Goal: Task Accomplishment & Management: Manage account settings

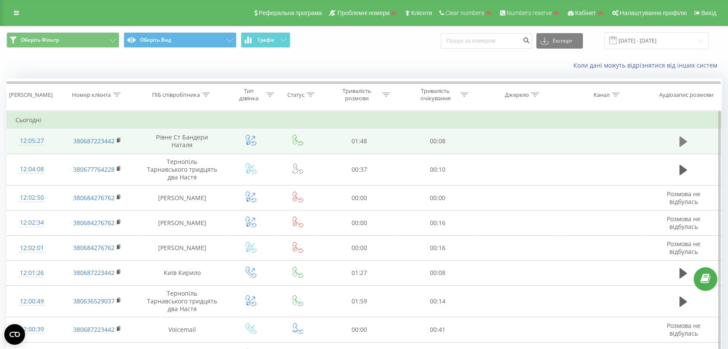
click at [684, 142] on icon at bounding box center [683, 141] width 8 height 10
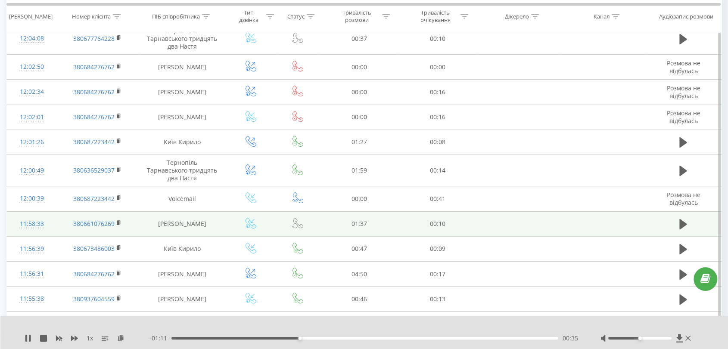
scroll to position [191, 0]
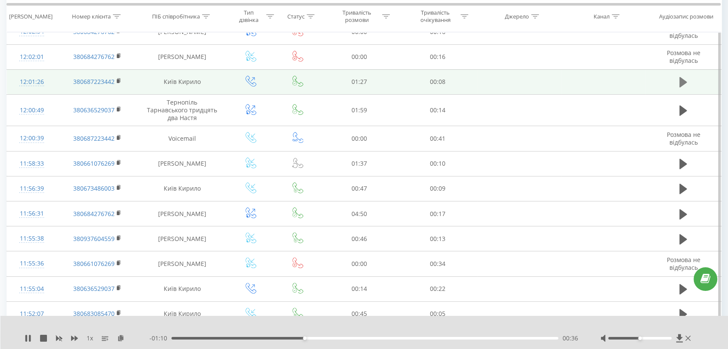
click at [677, 81] on button at bounding box center [682, 82] width 13 height 13
click at [250, 340] on div "- 01:26 00:00 00:00" at bounding box center [363, 338] width 429 height 9
click at [254, 337] on div "00:18" at bounding box center [364, 338] width 387 height 3
click at [324, 340] on div "- 01:07 00:20 00:20" at bounding box center [363, 338] width 429 height 9
click at [334, 338] on div "00:36" at bounding box center [364, 338] width 387 height 3
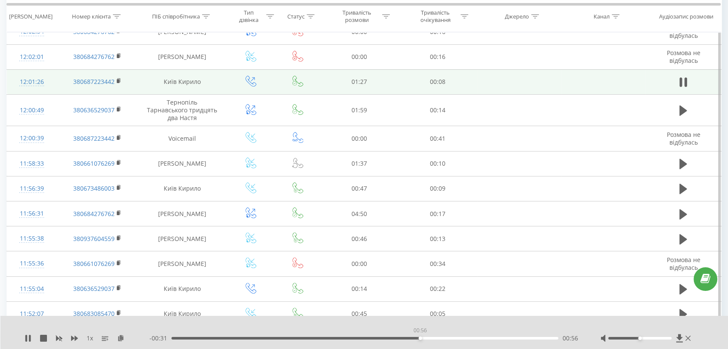
click at [420, 338] on div "00:56" at bounding box center [364, 338] width 387 height 3
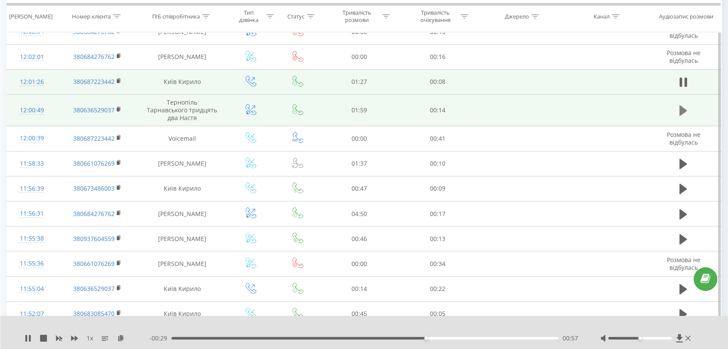
click at [680, 107] on icon at bounding box center [683, 110] width 8 height 10
drag, startPoint x: 183, startPoint y: 338, endPoint x: 189, endPoint y: 338, distance: 6.0
click at [184, 338] on div "00:03" at bounding box center [364, 338] width 387 height 3
click at [223, 339] on div "00:07" at bounding box center [364, 338] width 387 height 3
click at [266, 338] on div "00:28" at bounding box center [364, 338] width 387 height 3
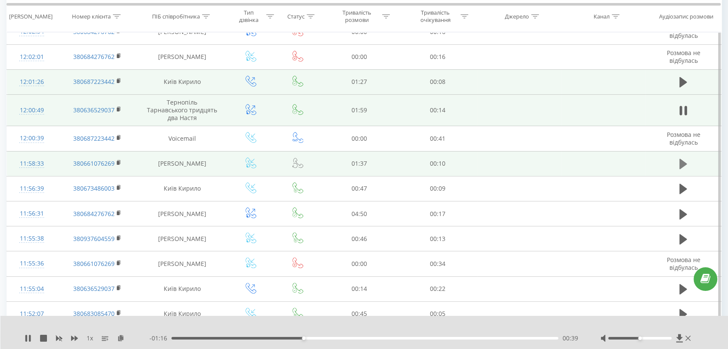
click at [681, 163] on icon at bounding box center [683, 164] width 8 height 10
click at [286, 338] on div "00:01" at bounding box center [364, 338] width 387 height 3
click at [197, 339] on div "- 01:05 00:30 00:30" at bounding box center [363, 338] width 429 height 9
click at [201, 336] on div "- 01:05 00:31 00:31" at bounding box center [363, 338] width 429 height 9
click at [202, 338] on div "00:07" at bounding box center [364, 338] width 387 height 3
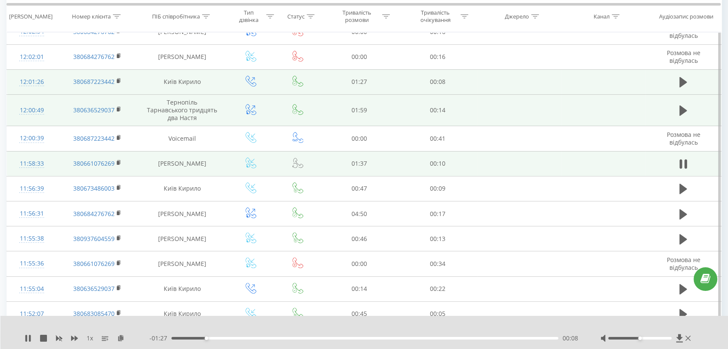
click at [178, 338] on div "00:08" at bounding box center [364, 338] width 387 height 3
click at [316, 338] on div "00:14" at bounding box center [364, 338] width 387 height 3
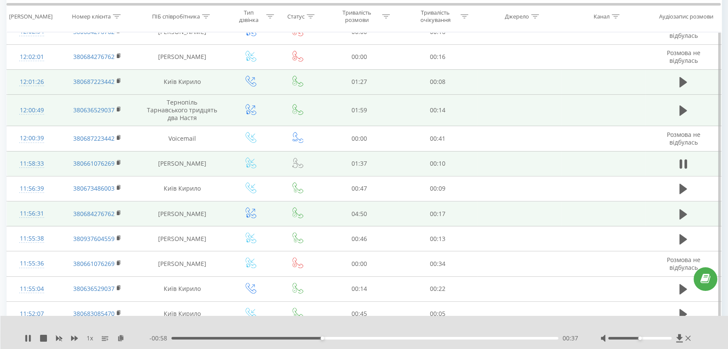
scroll to position [239, 0]
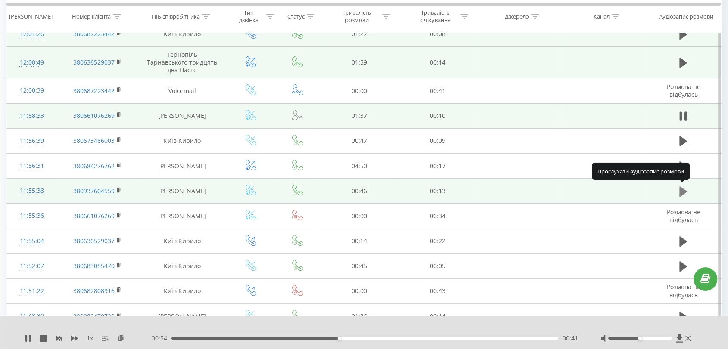
click at [680, 192] on icon at bounding box center [683, 191] width 8 height 10
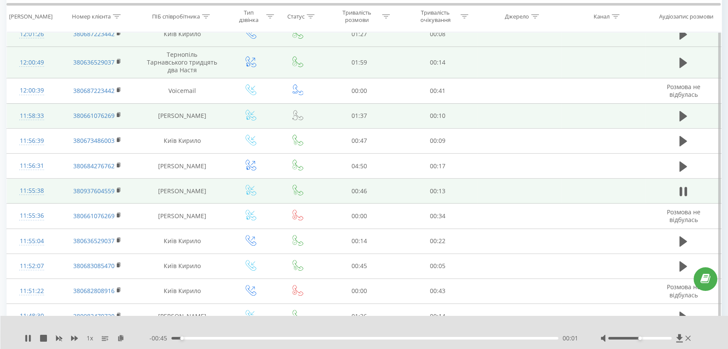
click at [226, 338] on div "00:01" at bounding box center [364, 338] width 387 height 3
click at [289, 336] on div "- 00:39 00:07 00:07" at bounding box center [363, 338] width 429 height 9
click at [291, 338] on div "00:09" at bounding box center [364, 338] width 387 height 3
click at [400, 339] on div "- 00:31 00:15 00:15" at bounding box center [363, 338] width 429 height 9
click at [400, 339] on div "- 00:30 00:16 00:16" at bounding box center [363, 338] width 429 height 9
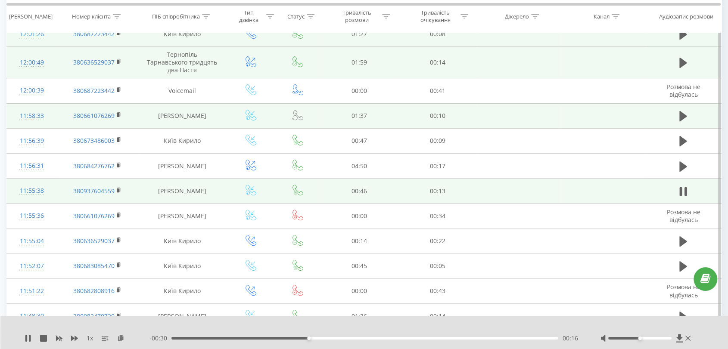
click at [400, 337] on div "00:16" at bounding box center [364, 338] width 387 height 3
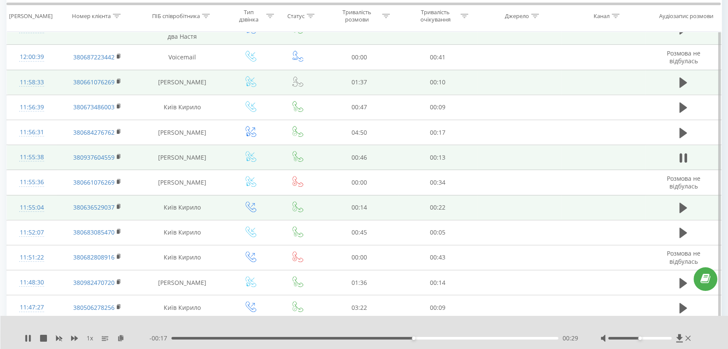
scroll to position [287, 0]
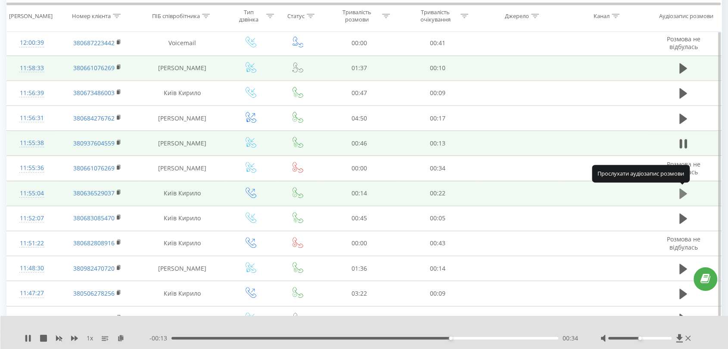
click at [680, 192] on icon at bounding box center [683, 194] width 8 height 10
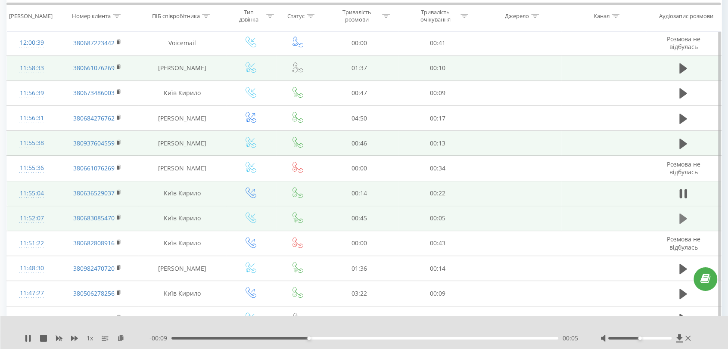
click at [682, 218] on icon at bounding box center [683, 219] width 8 height 10
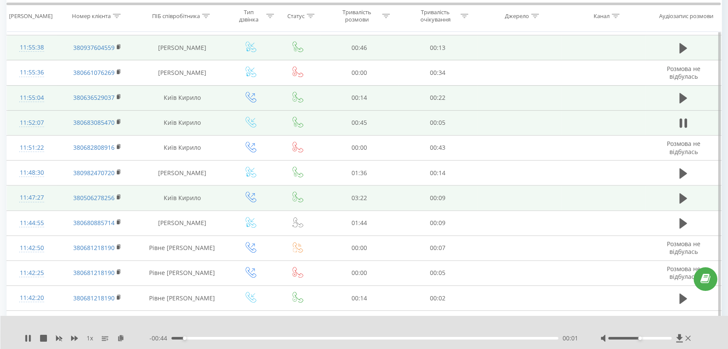
scroll to position [431, 0]
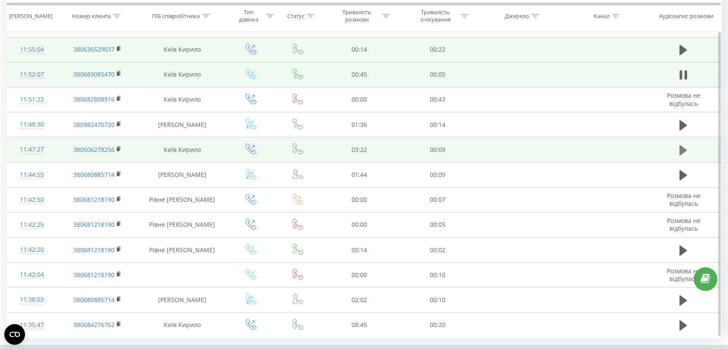
click at [682, 146] on icon at bounding box center [683, 150] width 8 height 10
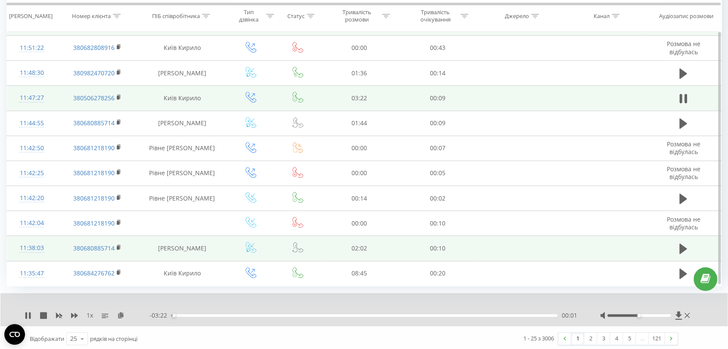
scroll to position [483, 0]
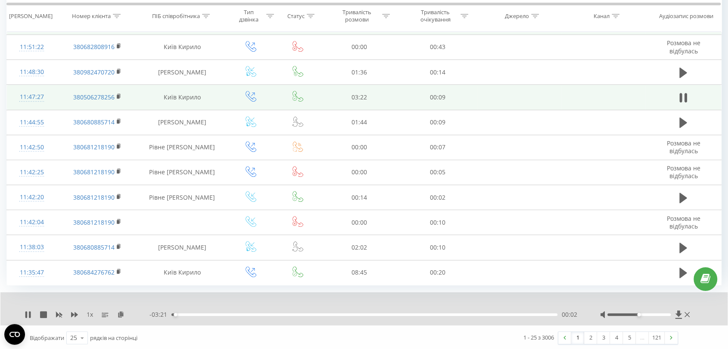
click at [256, 313] on div "00:02" at bounding box center [364, 314] width 386 height 3
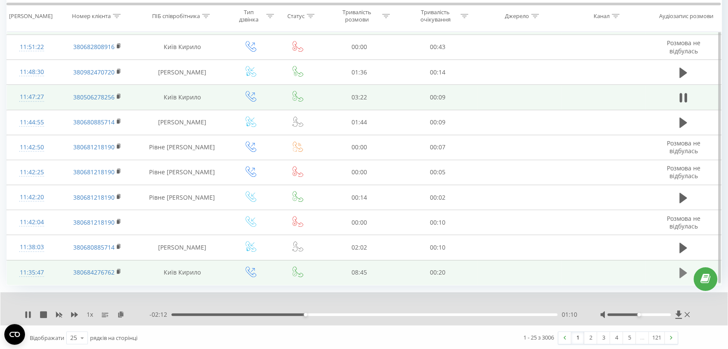
click at [680, 271] on icon at bounding box center [683, 273] width 8 height 10
click at [254, 313] on div at bounding box center [357, 314] width 386 height 3
click at [244, 314] on div "01:38" at bounding box center [364, 314] width 386 height 3
click at [316, 311] on div "- 06:56 01:43 01:43" at bounding box center [363, 314] width 429 height 9
click at [318, 317] on div "1 x - 06:56 01:43 01:43" at bounding box center [363, 308] width 727 height 33
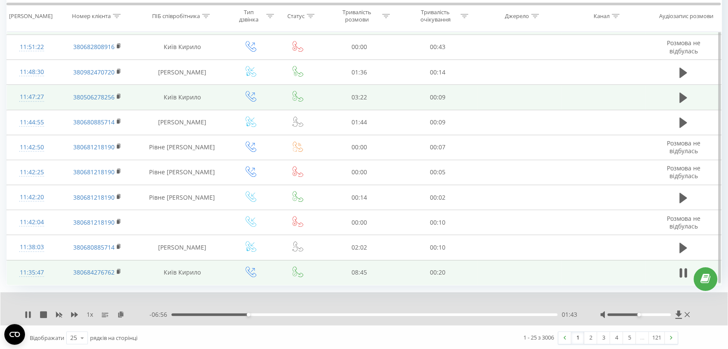
click at [320, 315] on div "- 06:56 01:43 01:43" at bounding box center [363, 314] width 429 height 9
click at [320, 313] on div "01:44" at bounding box center [364, 314] width 386 height 3
click at [592, 337] on link "2" at bounding box center [590, 338] width 13 height 12
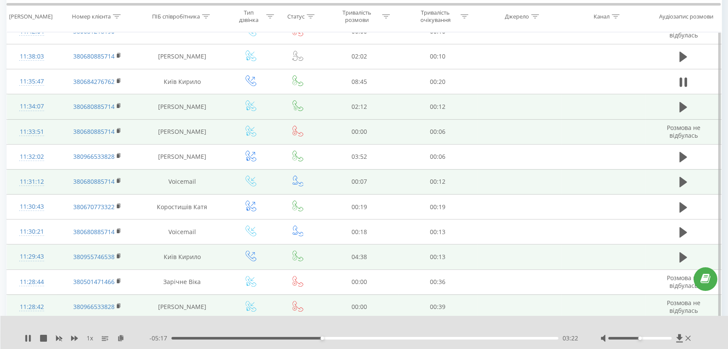
scroll to position [57, 0]
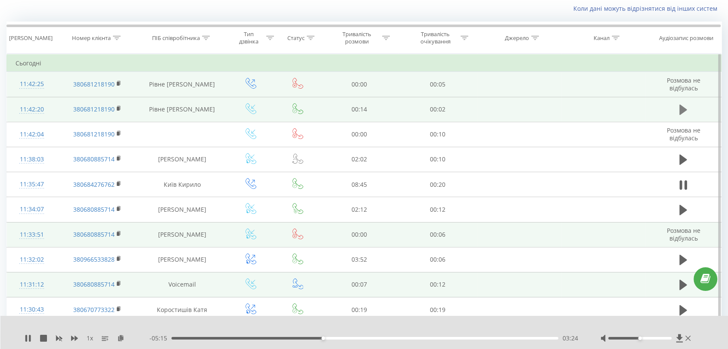
click at [682, 111] on icon at bounding box center [683, 110] width 8 height 10
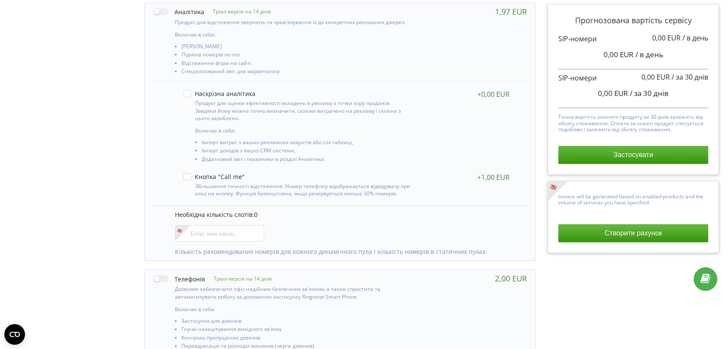
scroll to position [191, 0]
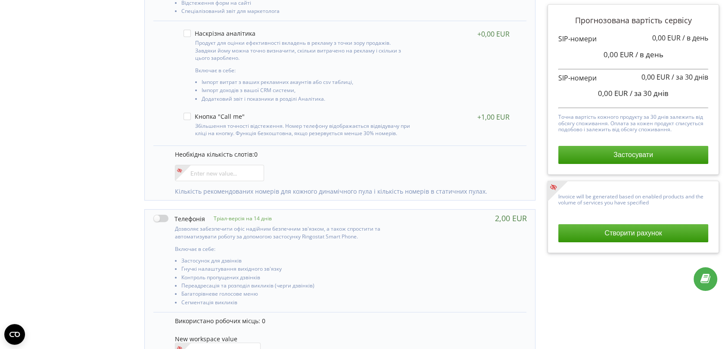
click at [160, 215] on label at bounding box center [179, 218] width 52 height 9
checkbox input "true"
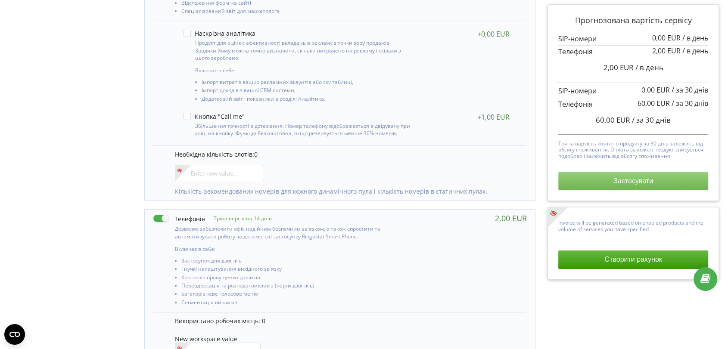
click at [604, 177] on button "Застосувати" at bounding box center [632, 181] width 149 height 18
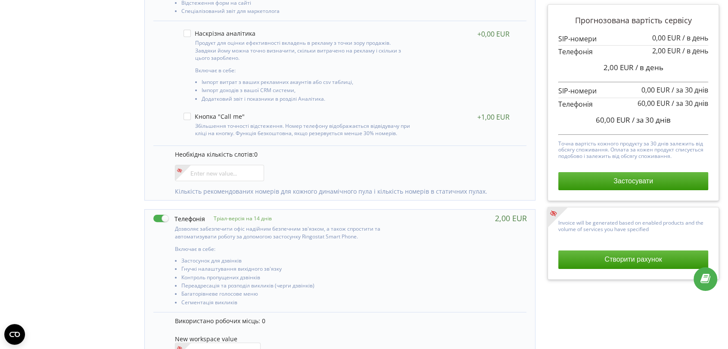
scroll to position [195, 0]
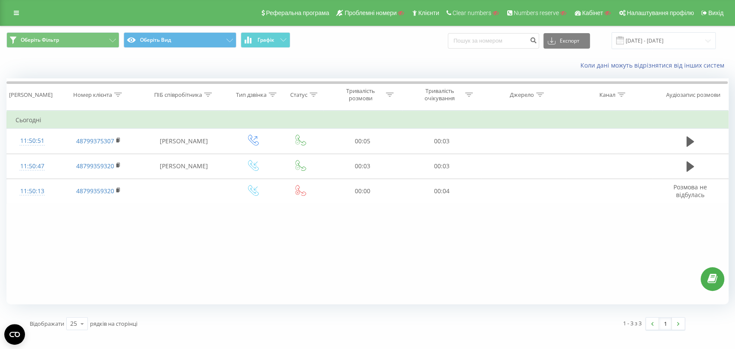
click at [0, 0] on div at bounding box center [0, 0] width 0 height 0
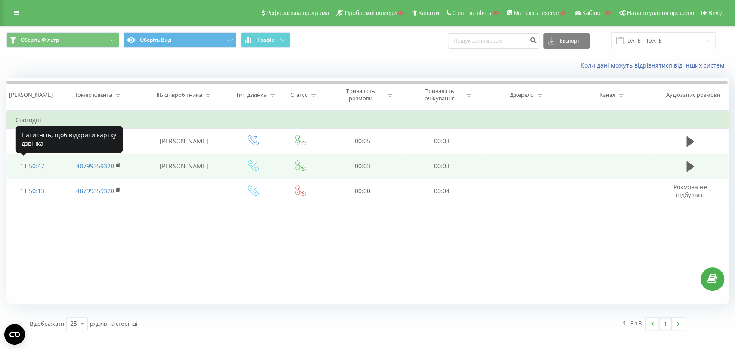
click at [38, 163] on div "11:50:47" at bounding box center [31, 166] width 33 height 17
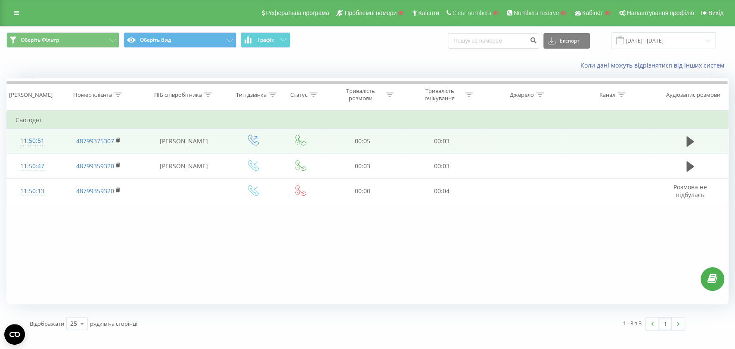
click at [34, 142] on div "11:50:51" at bounding box center [31, 141] width 33 height 17
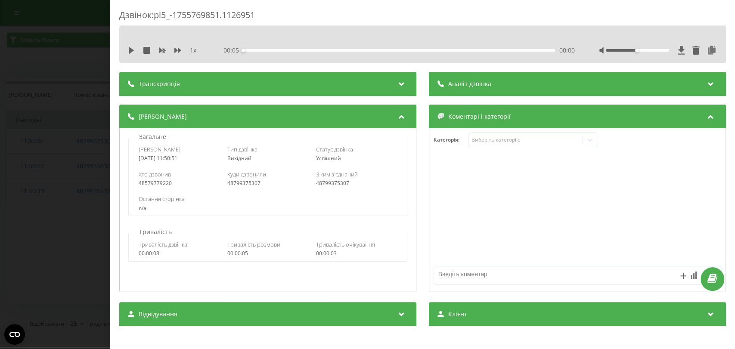
click at [53, 113] on div "Дзвінок : pl5_-1755769851.1126951 1 x - 00:05 00:00 00:00 Транскрипція Для AI-а…" at bounding box center [367, 174] width 735 height 349
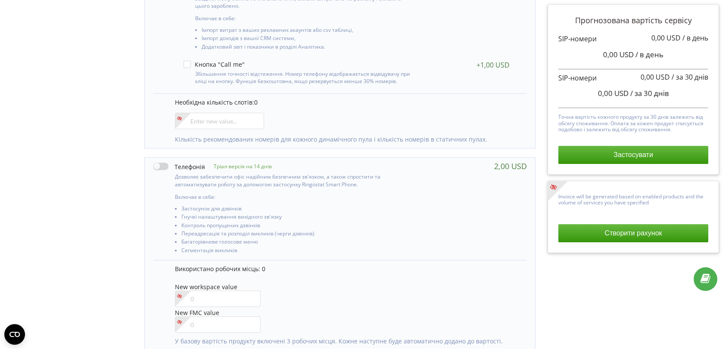
click at [160, 170] on label at bounding box center [179, 166] width 52 height 9
checkbox input "true"
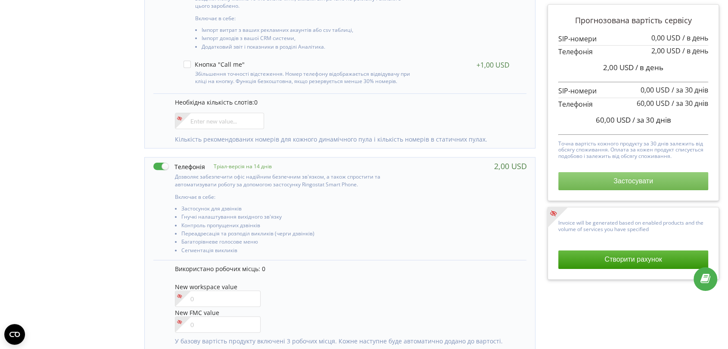
click at [592, 172] on button "Застосувати" at bounding box center [632, 181] width 149 height 18
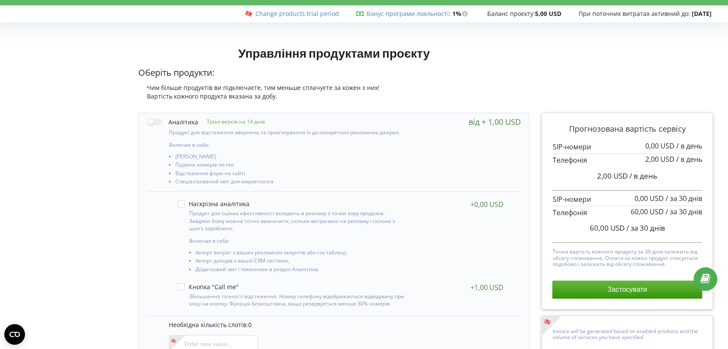
scroll to position [0, 6]
